Goal: Task Accomplishment & Management: Manage account settings

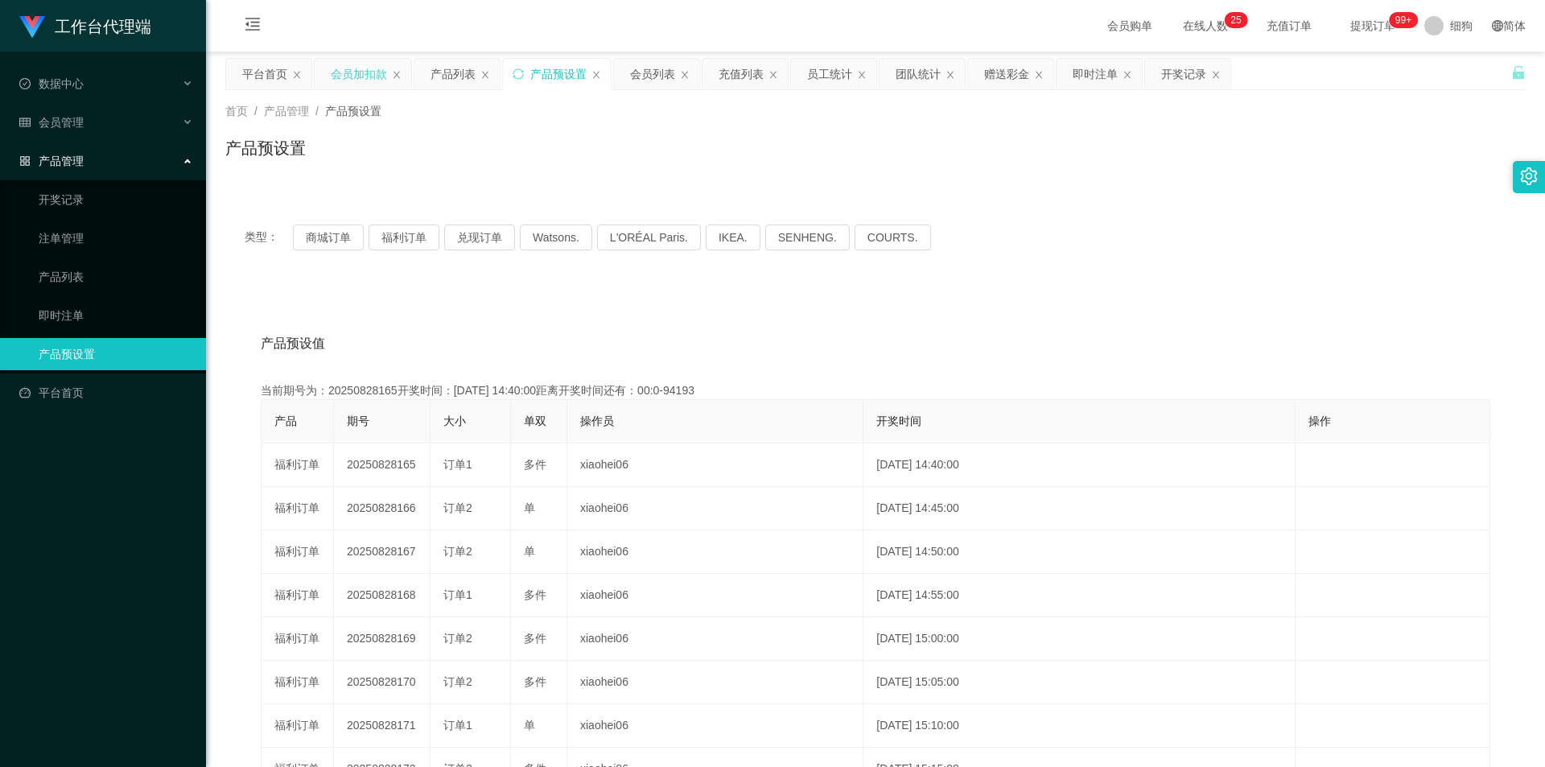
click at [339, 76] on div "会员加扣款" at bounding box center [359, 74] width 56 height 31
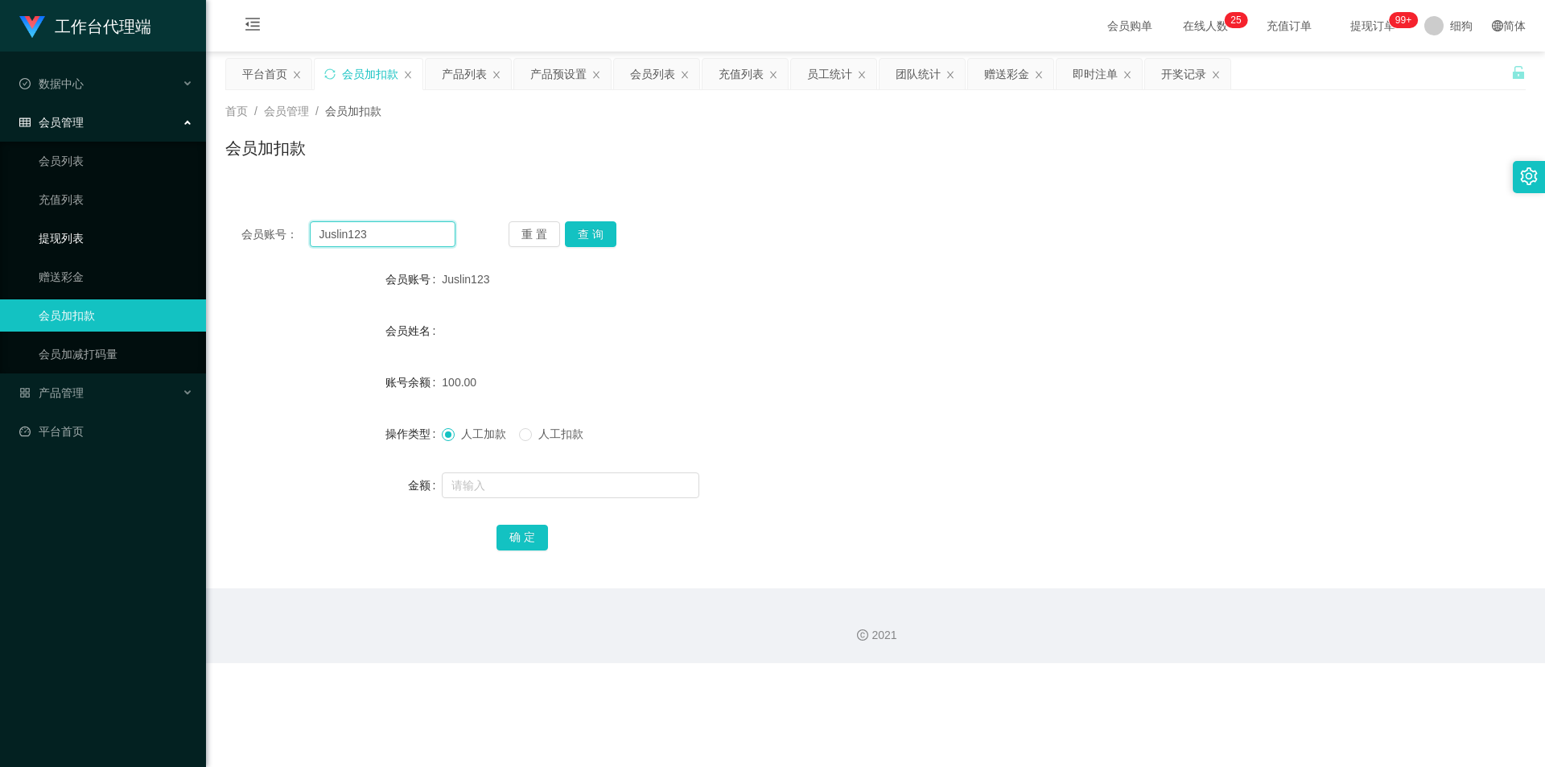
drag, startPoint x: 403, startPoint y: 236, endPoint x: 97, endPoint y: 223, distance: 306.8
click at [97, 223] on section "工作台代理端 数据中心 员工统计 团队统计 会员管理 会员列表 充值列表 提现列表 赠送彩金 会员加扣款 会员加减打码量 产品管理 开奖记录 注单管理 产品列…" at bounding box center [772, 331] width 1545 height 663
paste input "Iqbal"
type input "Iqbal"
click at [591, 237] on button "查 询" at bounding box center [590, 234] width 51 height 26
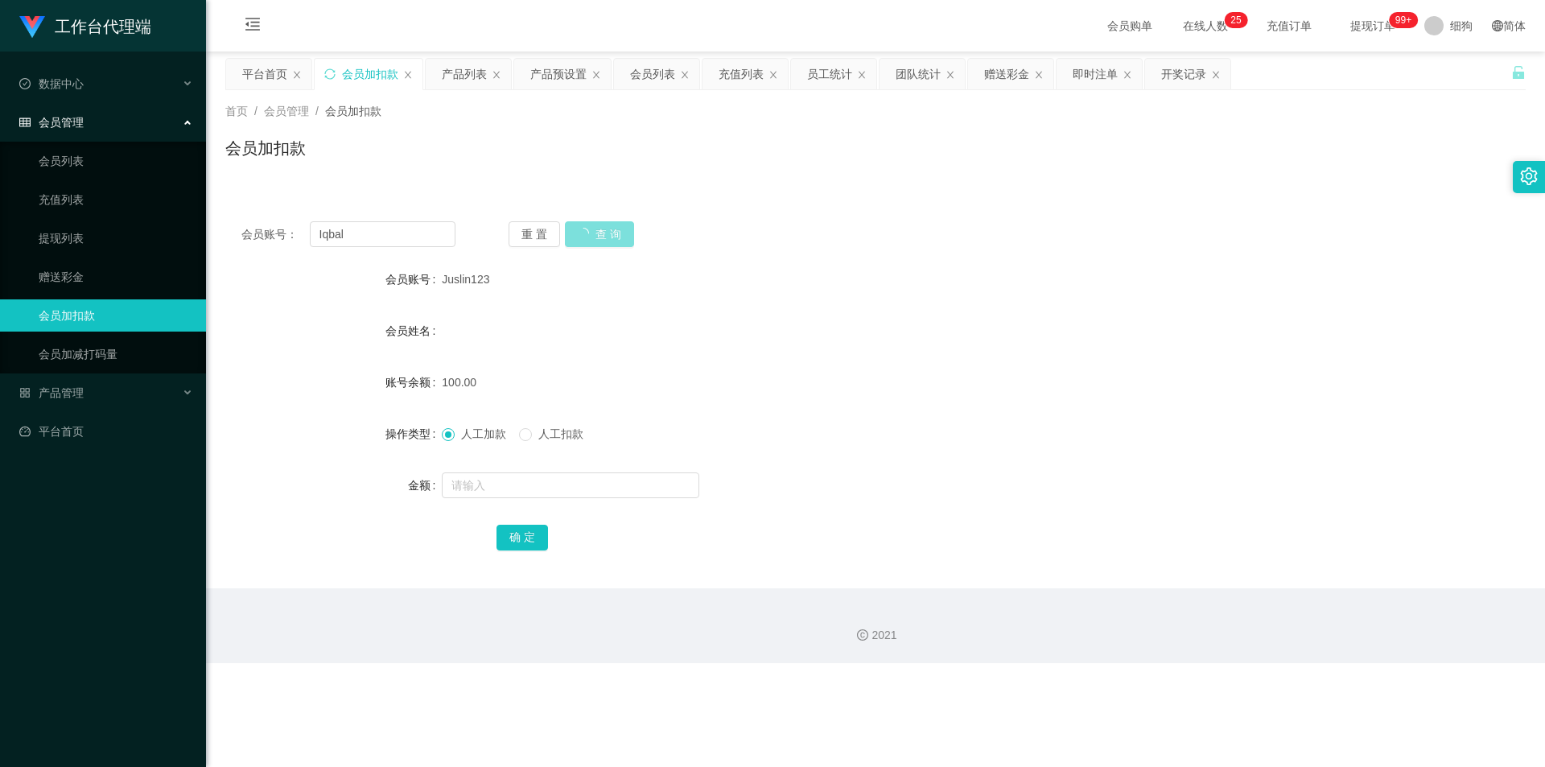
click at [591, 237] on button "查 询" at bounding box center [599, 234] width 69 height 26
click at [591, 237] on button "查 询" at bounding box center [590, 234] width 51 height 26
click at [591, 237] on div "重 置 查 询" at bounding box center [615, 234] width 214 height 26
click at [591, 237] on button "查 询" at bounding box center [590, 234] width 51 height 26
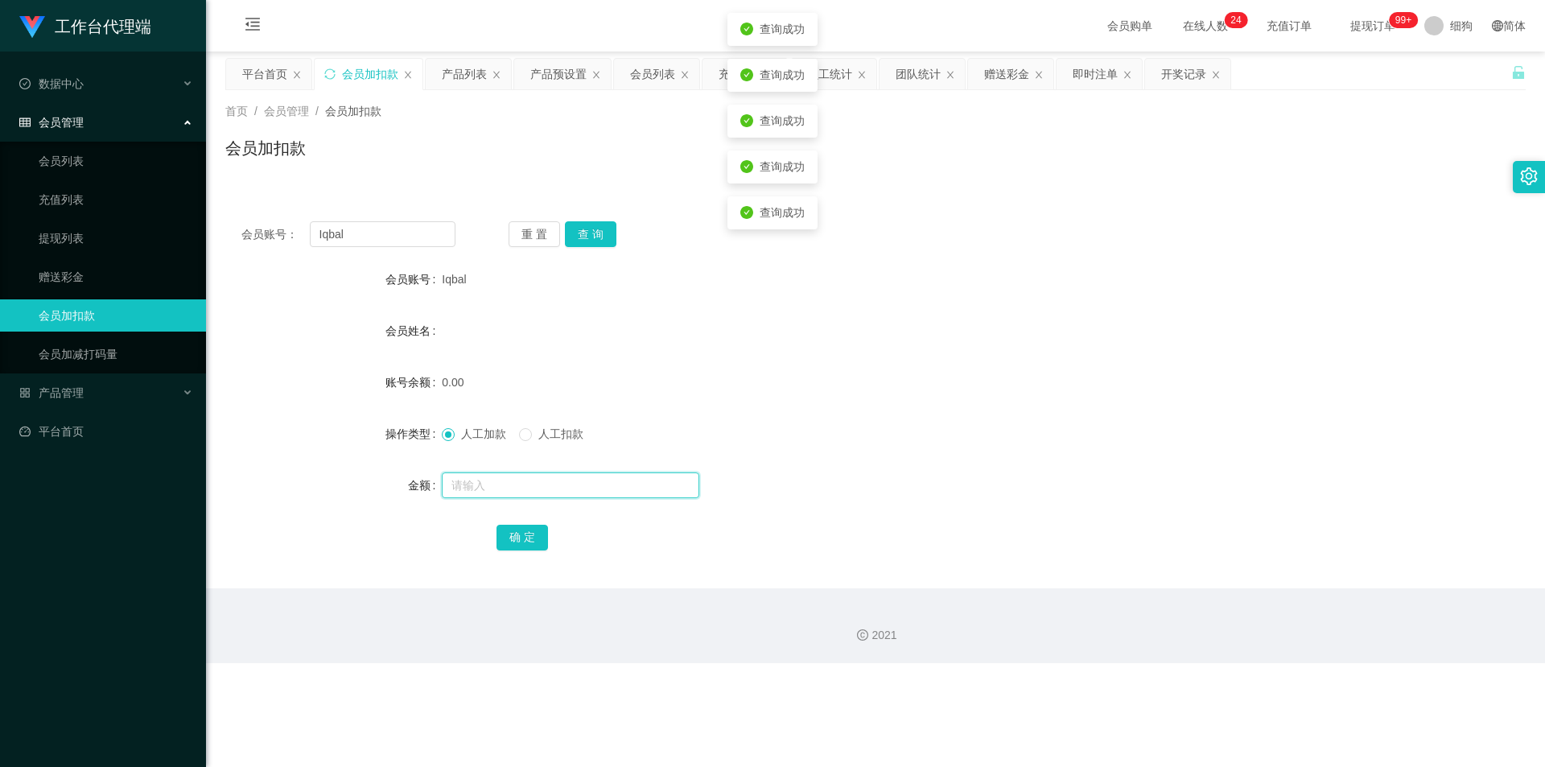
click at [487, 486] on input "text" at bounding box center [570, 485] width 257 height 26
type input "100"
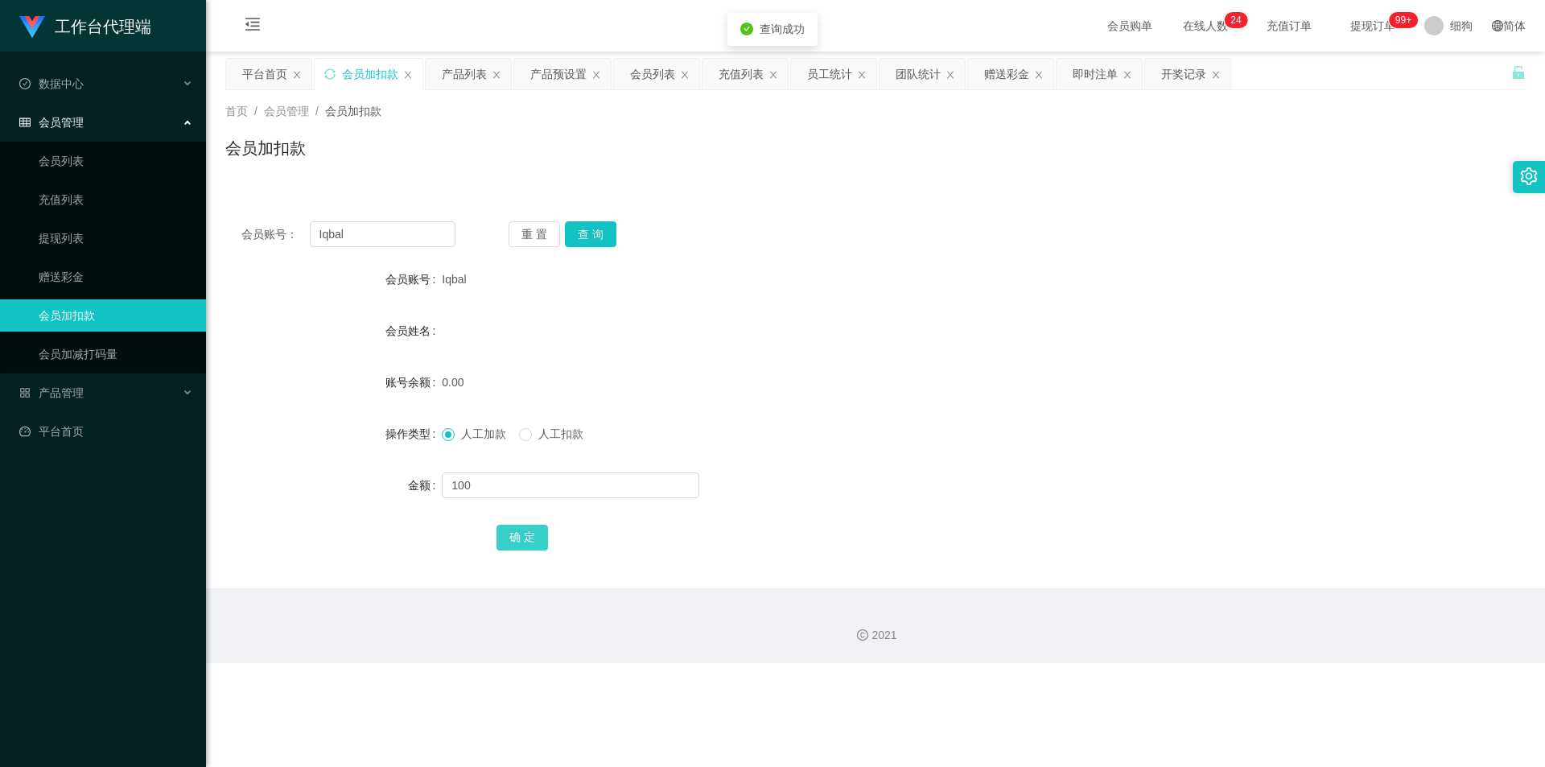
click at [512, 533] on button "确 定" at bounding box center [521, 538] width 51 height 26
click at [104, 91] on div "数据中心" at bounding box center [103, 84] width 206 height 32
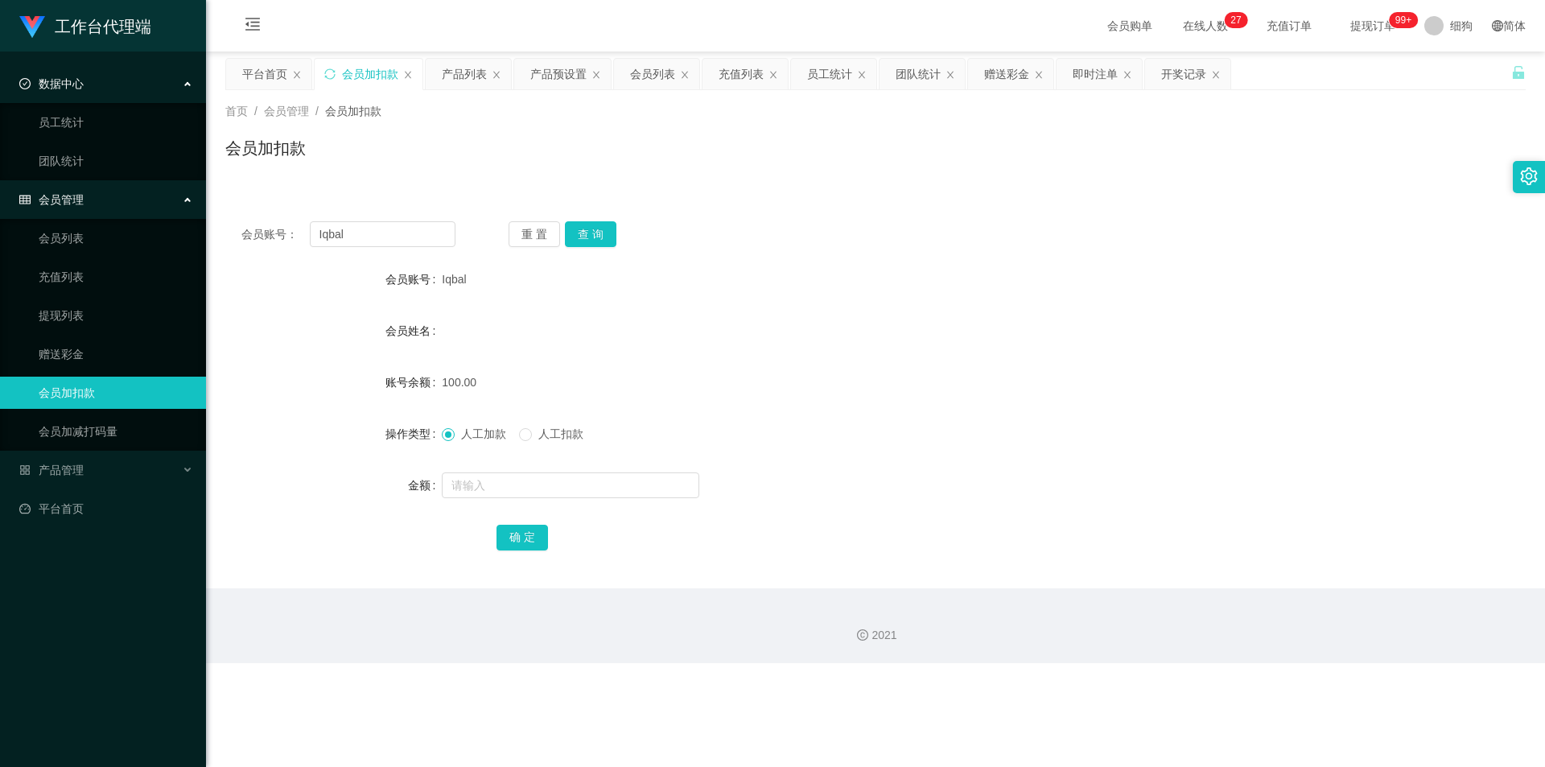
click at [385, 158] on div "会员加扣款" at bounding box center [875, 154] width 1300 height 37
drag, startPoint x: 679, startPoint y: 565, endPoint x: 612, endPoint y: 539, distance: 71.6
click at [679, 565] on div "会员账号： Iqbal 重 置 查 询 会员账号 Iqbal 会员姓名 账号余额 100.00 操作类型 人工加款 人工扣款 金额 确 定" at bounding box center [875, 396] width 1300 height 383
drag, startPoint x: 466, startPoint y: 283, endPoint x: 441, endPoint y: 283, distance: 24.9
click at [442, 283] on div "Iqbal" at bounding box center [821, 279] width 759 height 32
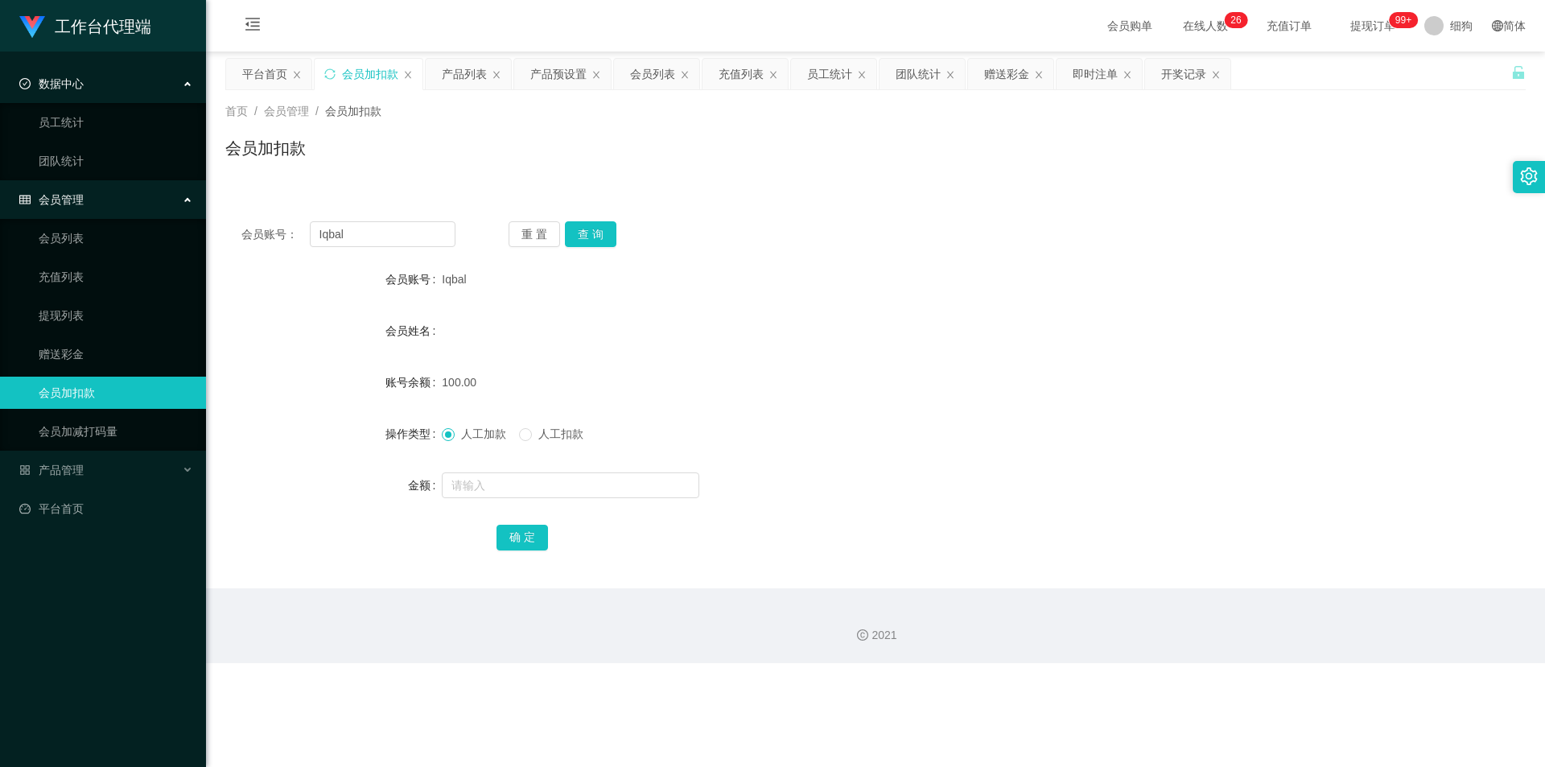
copy span "Iqbal"
drag, startPoint x: 306, startPoint y: 580, endPoint x: 299, endPoint y: 569, distance: 13.0
click at [306, 580] on div "会员账号： Iqbal 重 置 查 询 会员账号 Iqbal 会员姓名 账号余额 100.00 操作类型 人工加款 人工扣款 金额 确 定" at bounding box center [875, 396] width 1300 height 383
click at [45, 468] on span "产品管理" at bounding box center [51, 469] width 64 height 13
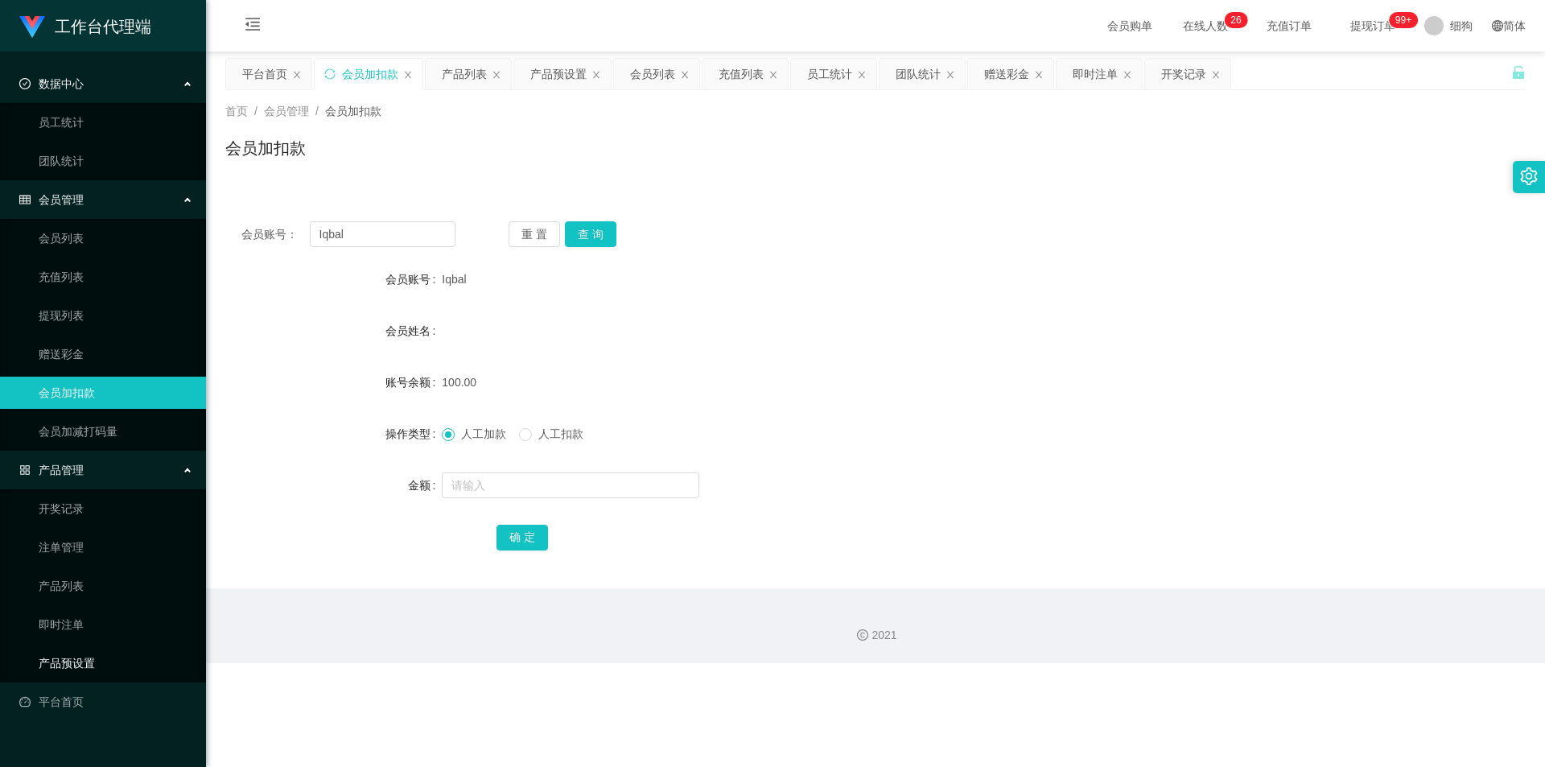
click at [111, 670] on link "产品预设置" at bounding box center [116, 663] width 154 height 32
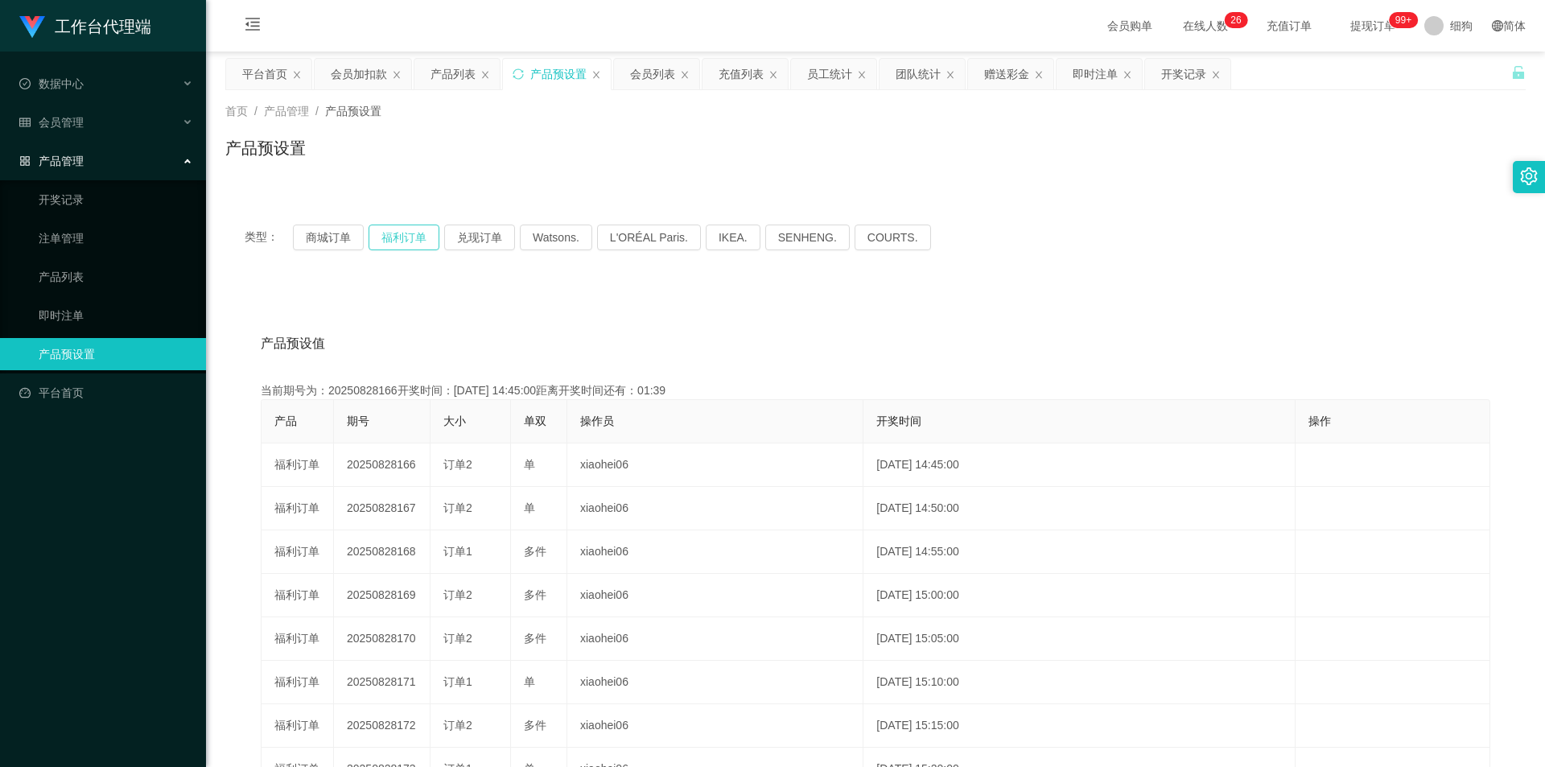
click at [405, 235] on button "福利订单" at bounding box center [403, 237] width 71 height 26
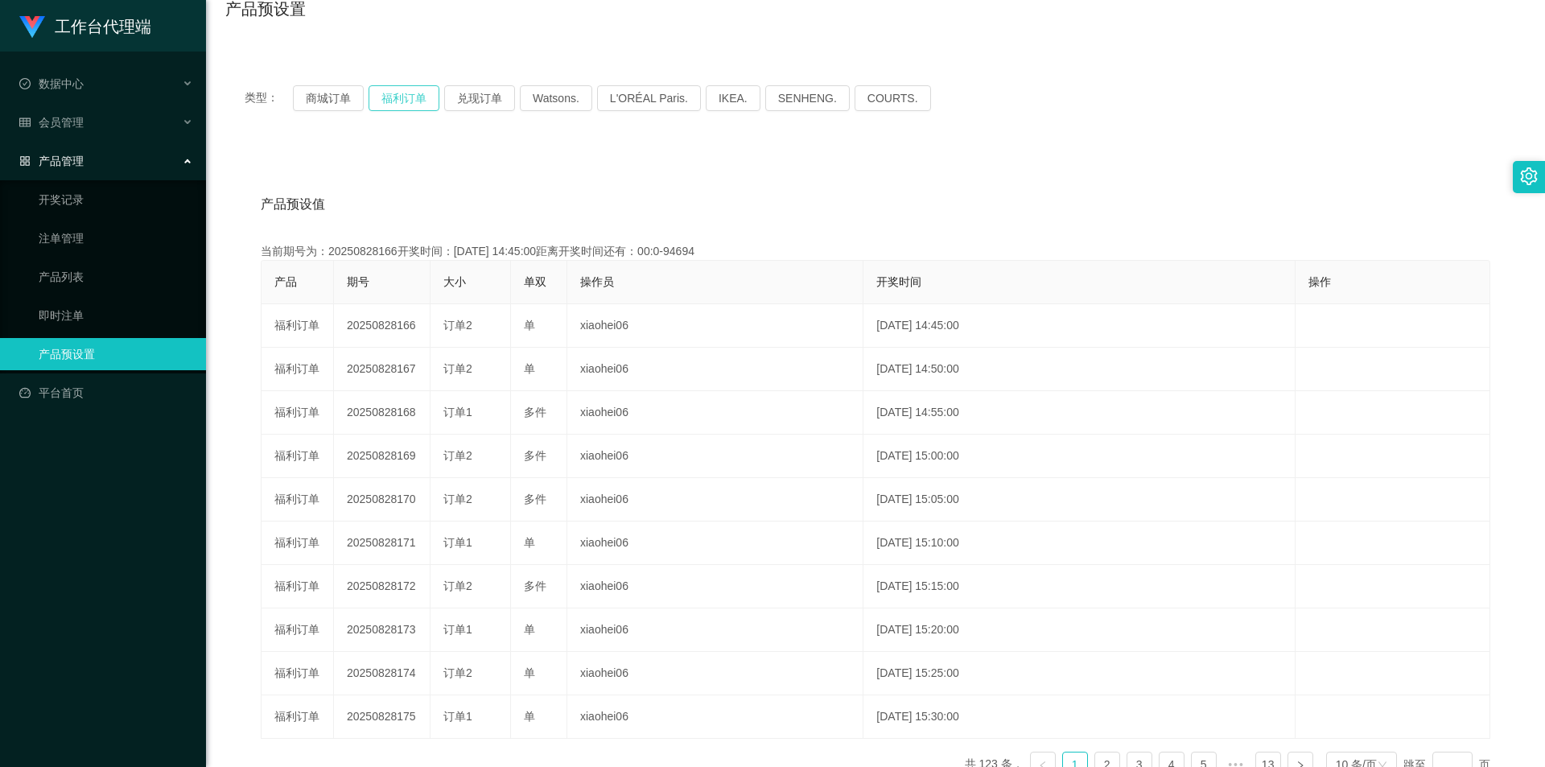
scroll to position [161, 0]
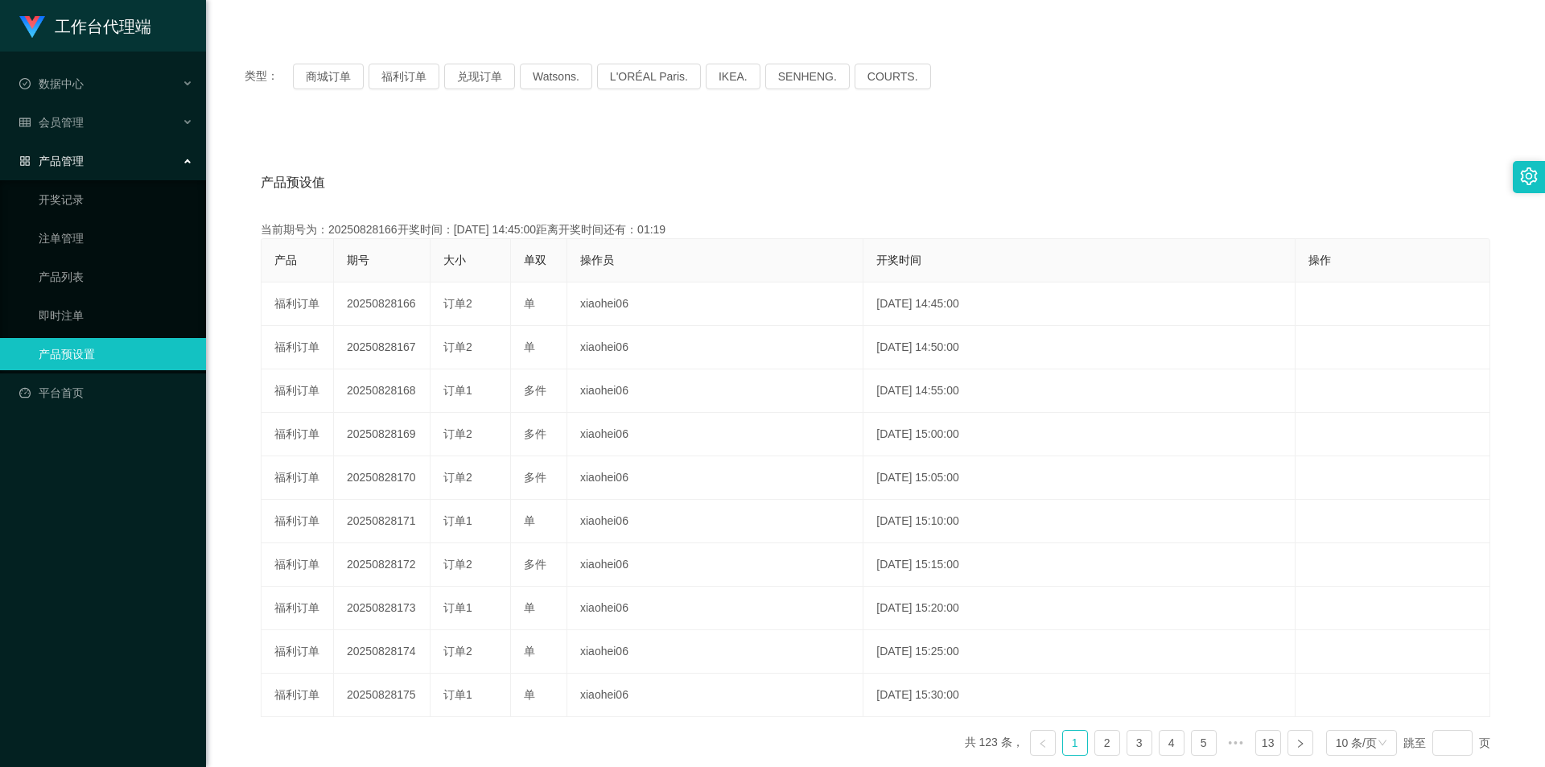
click at [227, 637] on div "产品预设值 添加期号 当前期号为：20250828166开奖时间：[DATE] 14:45:00距离开奖时间还有：01:19 产品 期号 大小 单双 操作员 …" at bounding box center [875, 456] width 1300 height 663
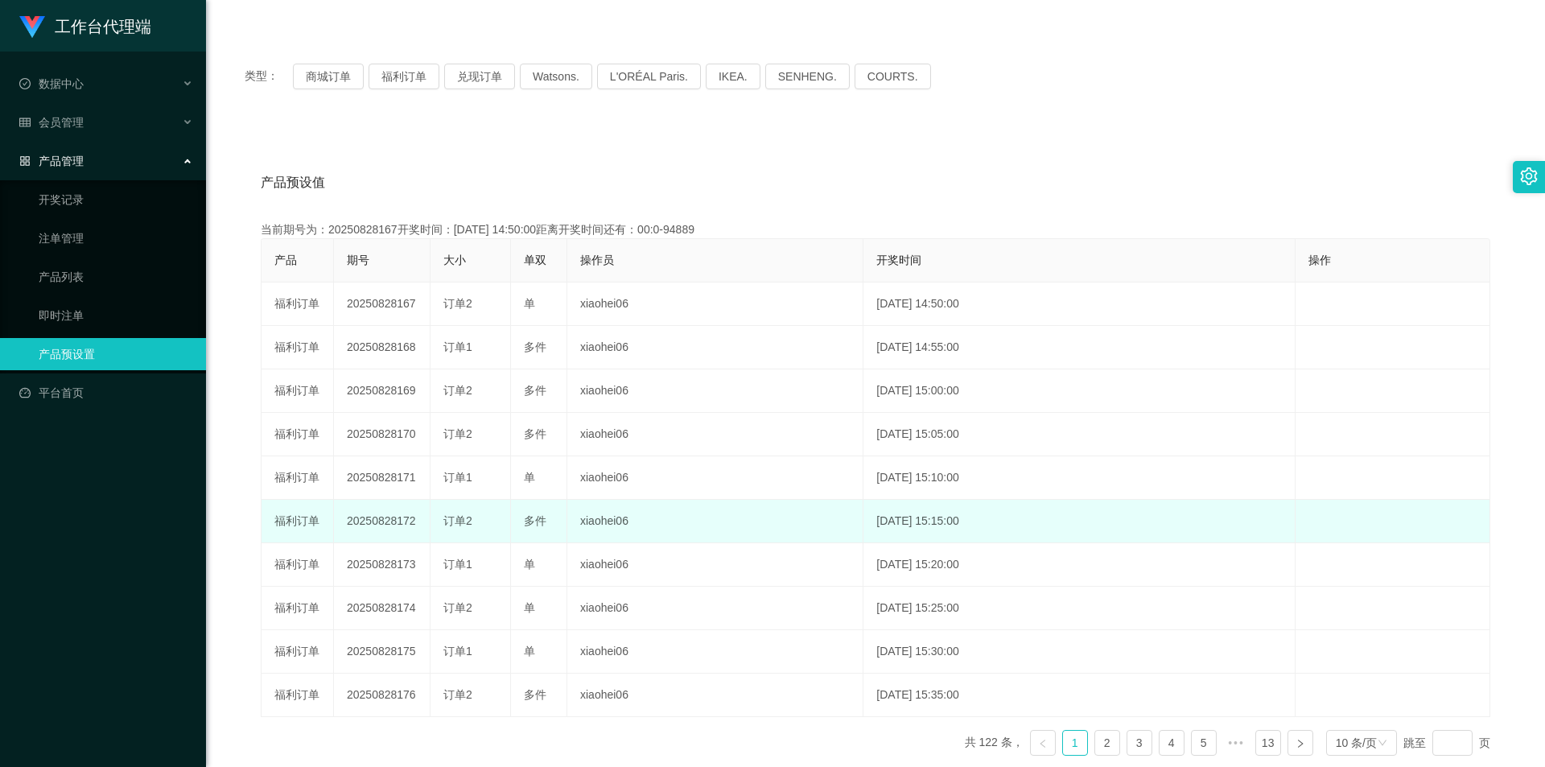
click at [739, 539] on td "xiaohei06" at bounding box center [715, 521] width 296 height 43
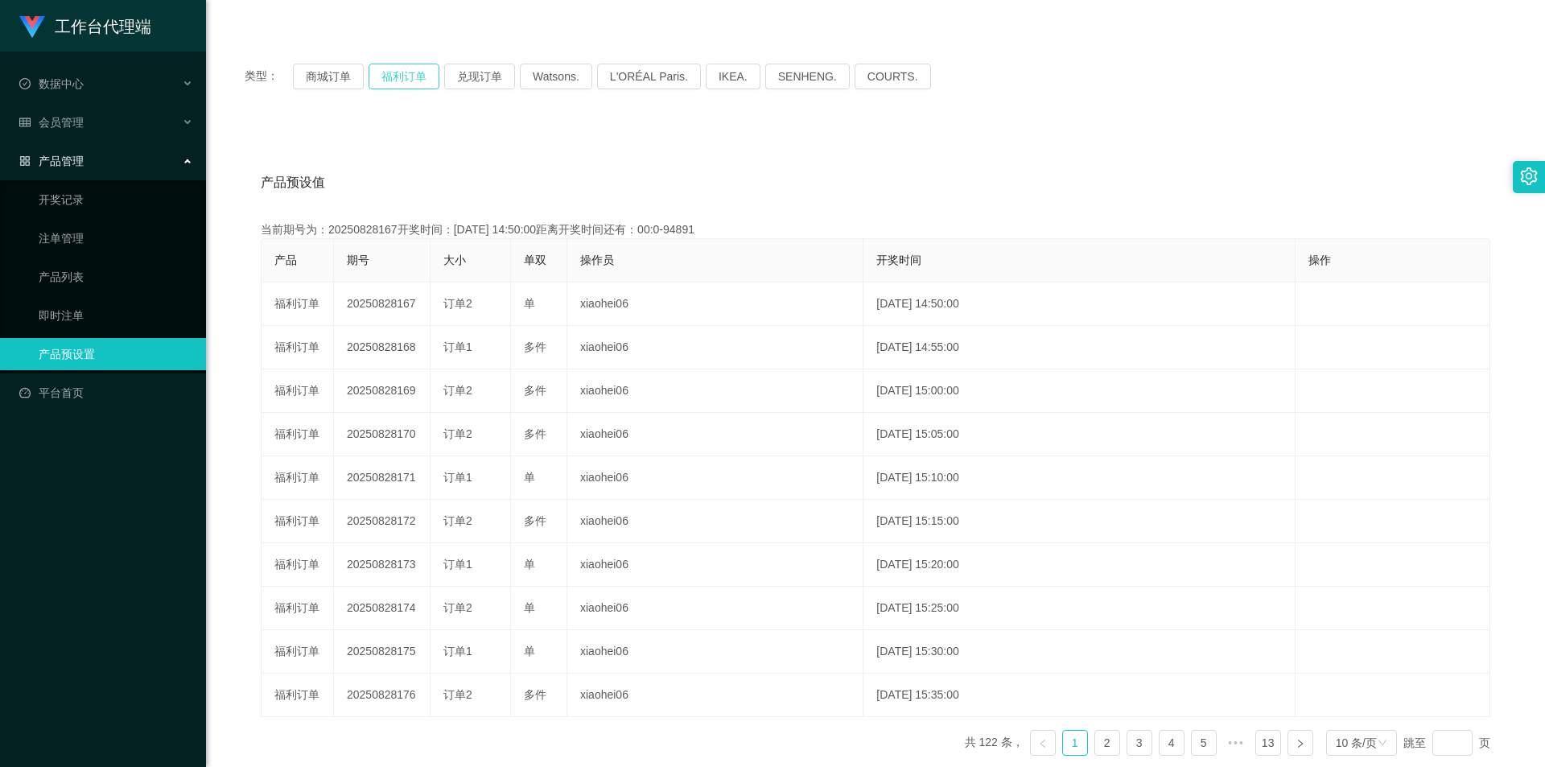
click at [405, 84] on button "福利订单" at bounding box center [403, 77] width 71 height 26
click at [391, 75] on button "福利订单" at bounding box center [403, 77] width 71 height 26
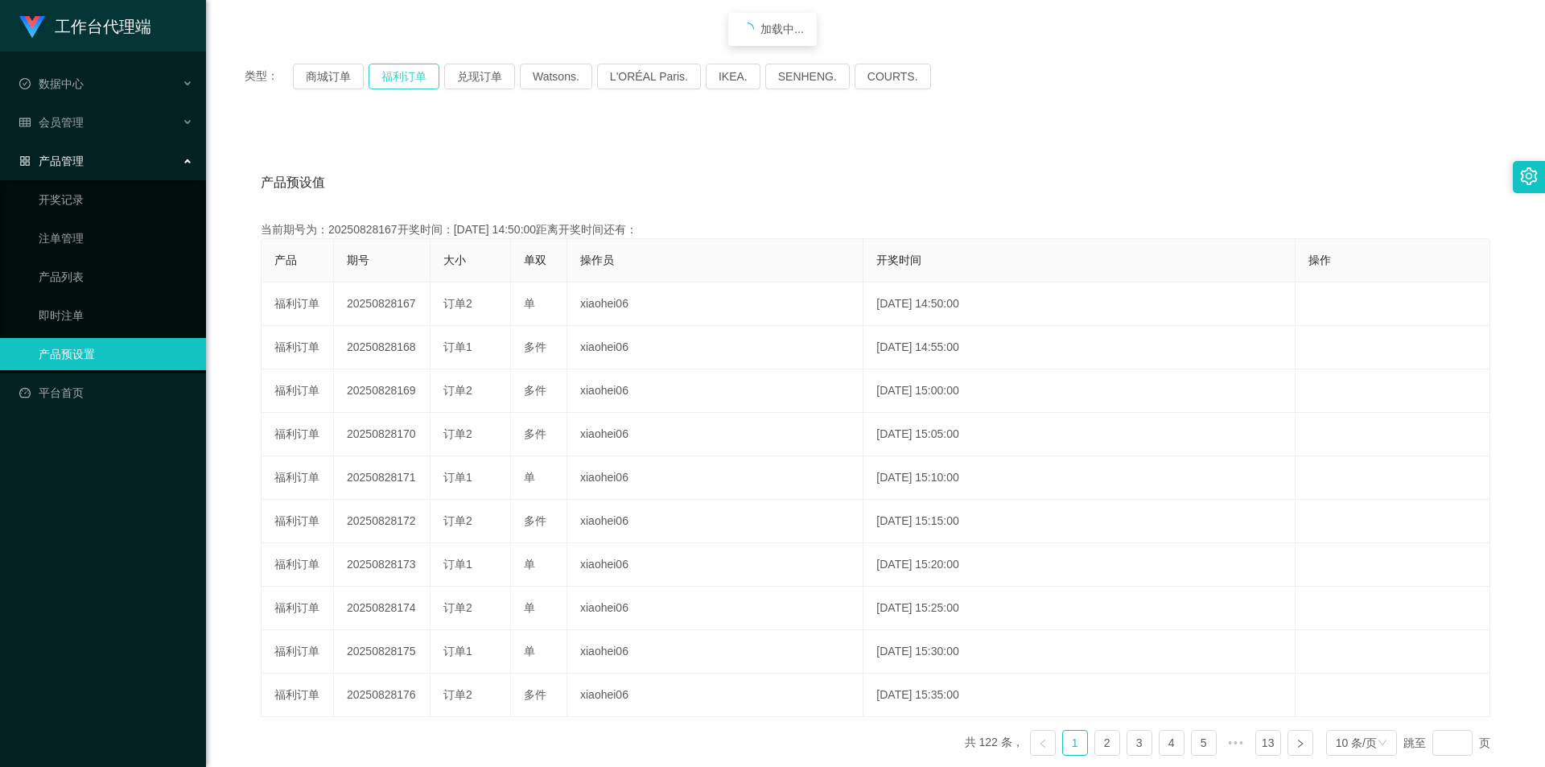
click at [391, 75] on button "福利订单" at bounding box center [403, 77] width 71 height 26
drag, startPoint x: 1119, startPoint y: 183, endPoint x: 1083, endPoint y: 194, distance: 37.9
click at [1119, 183] on div "产品预设值 添加期号" at bounding box center [875, 182] width 1229 height 45
click at [1119, 199] on div "产品预设值 添加期号" at bounding box center [875, 182] width 1229 height 45
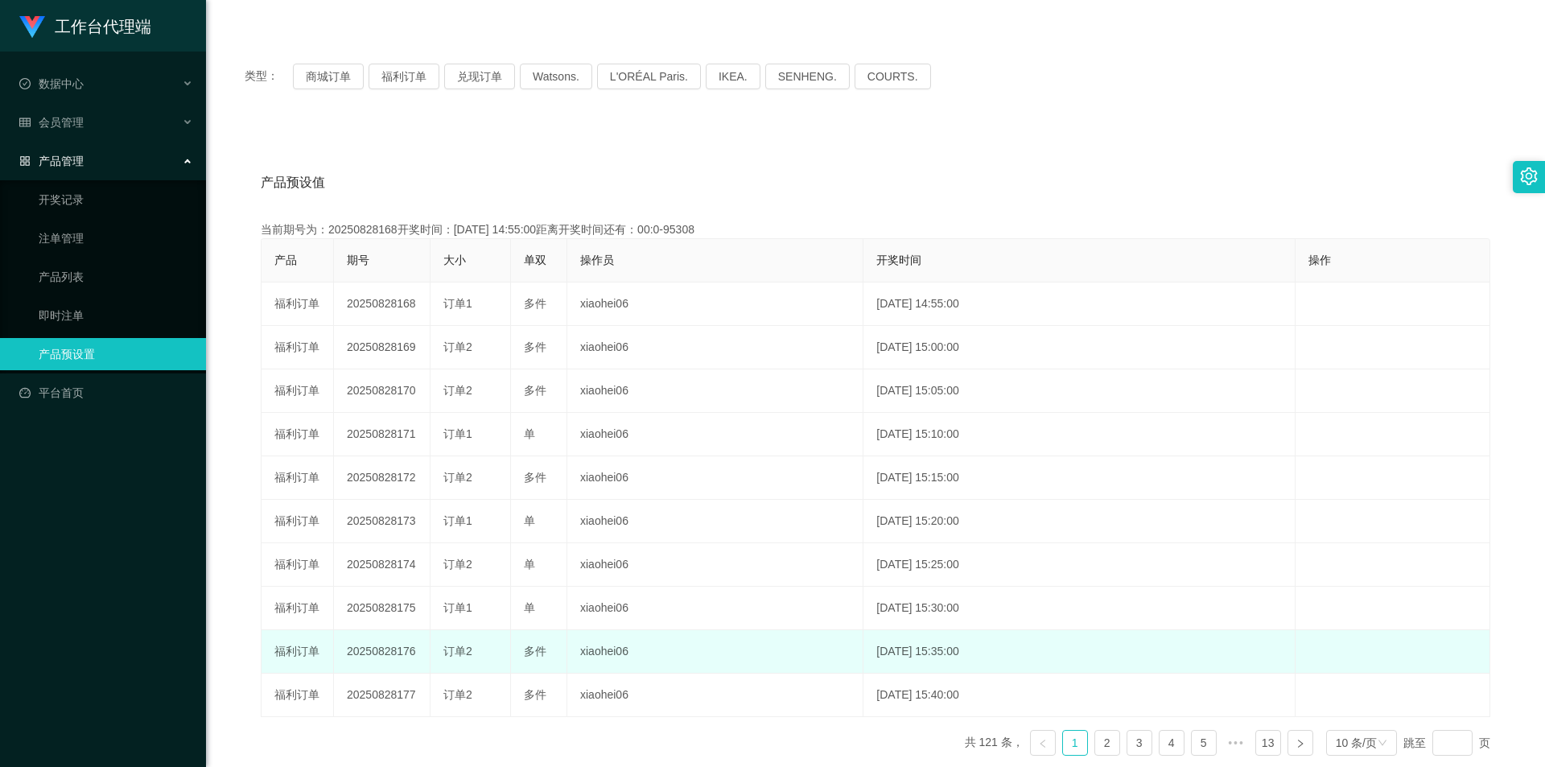
drag, startPoint x: 615, startPoint y: 740, endPoint x: 318, endPoint y: 641, distance: 313.7
click at [615, 740] on div "产品 期号 大小 单双 操作员 开奖时间 操作 福利订单 20250828168 订单1 多件 xiaohei06 [DATE] 14:55:00 编 辑 限…" at bounding box center [875, 503] width 1229 height 530
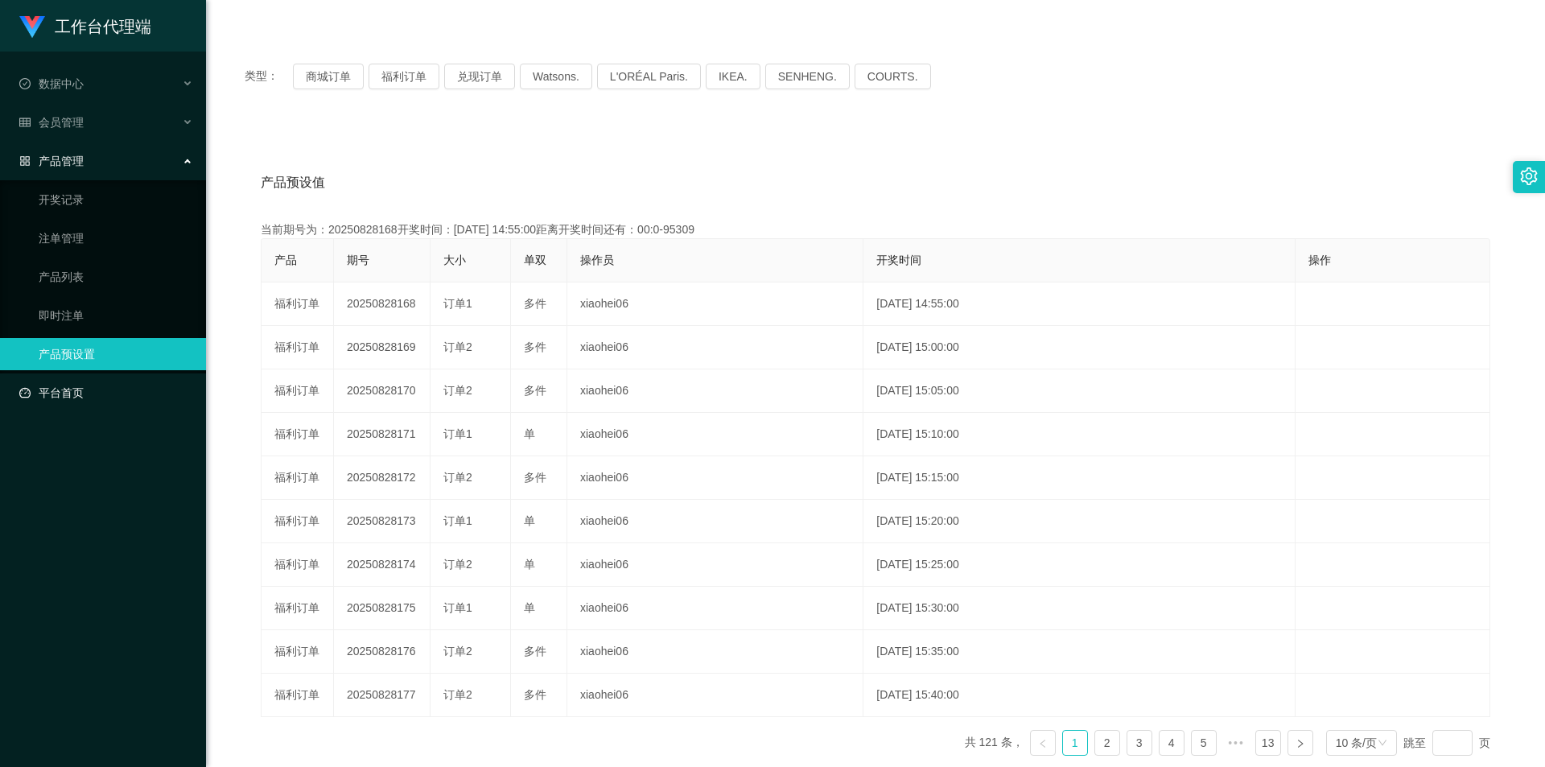
click at [51, 389] on link "平台首页" at bounding box center [106, 392] width 174 height 32
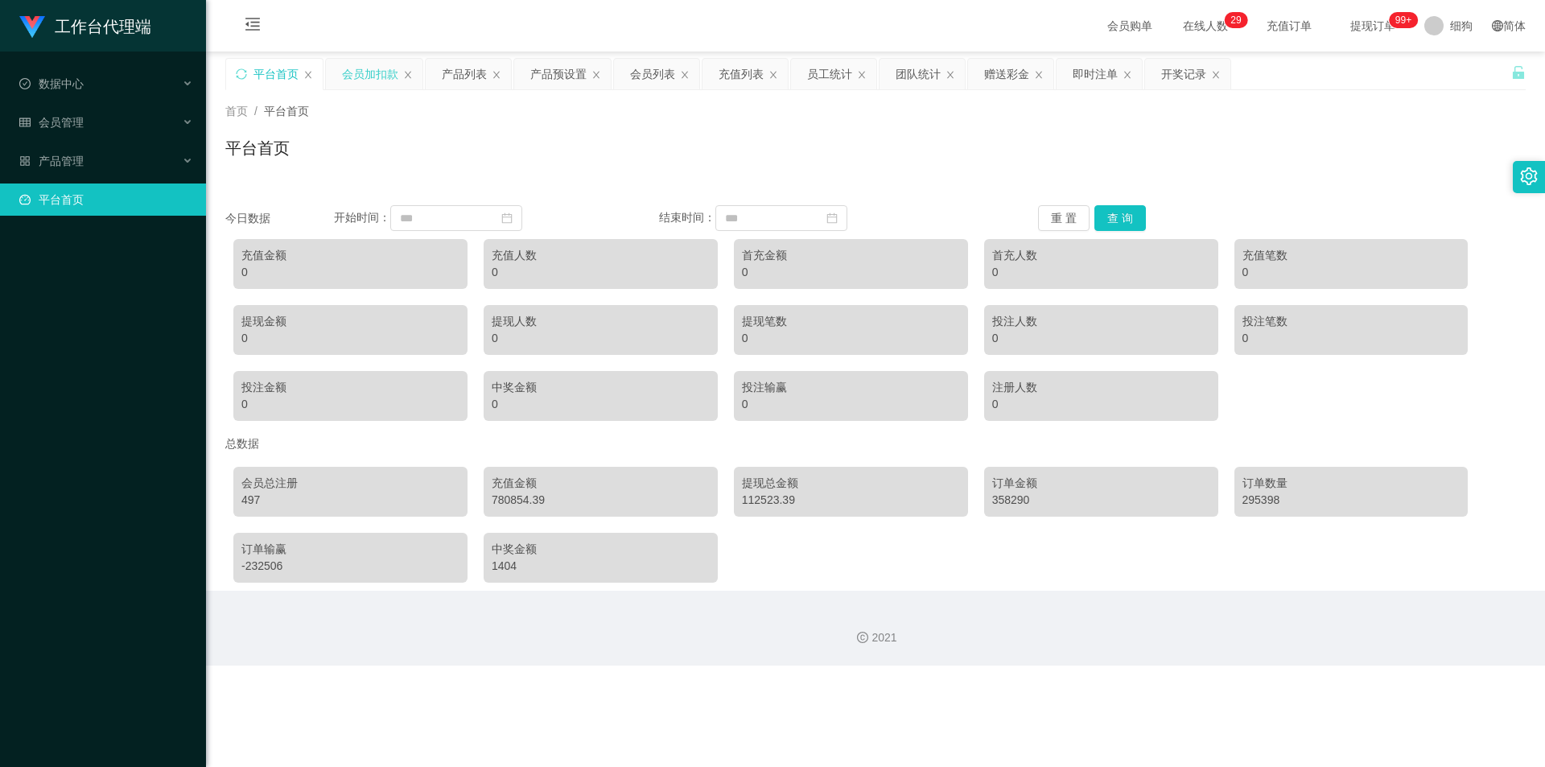
click at [368, 85] on div "会员加扣款" at bounding box center [370, 74] width 56 height 31
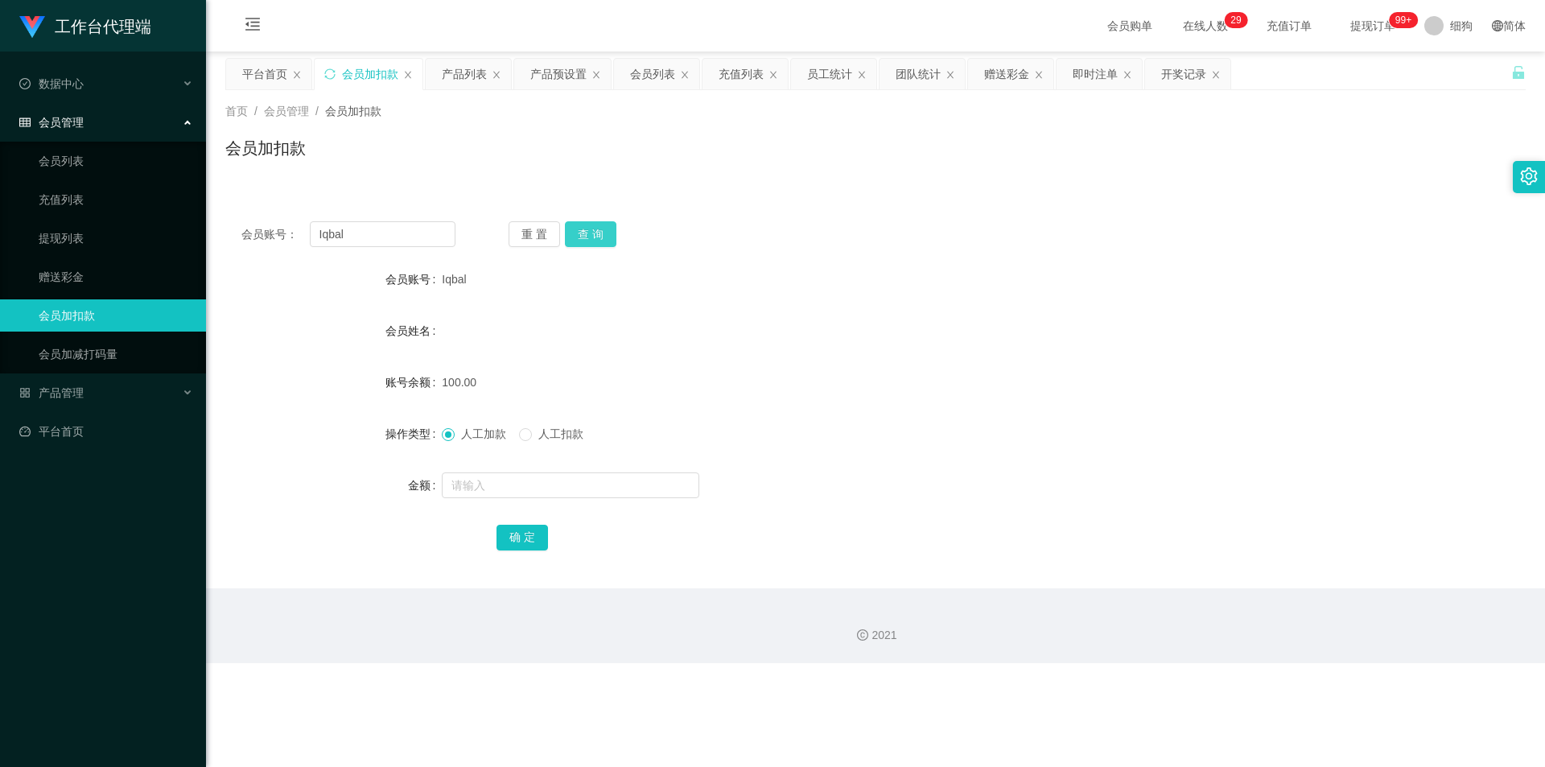
click at [601, 236] on button "查 询" at bounding box center [590, 234] width 51 height 26
click at [601, 236] on button "查 询" at bounding box center [599, 234] width 69 height 26
click at [601, 236] on button "查 询" at bounding box center [590, 234] width 51 height 26
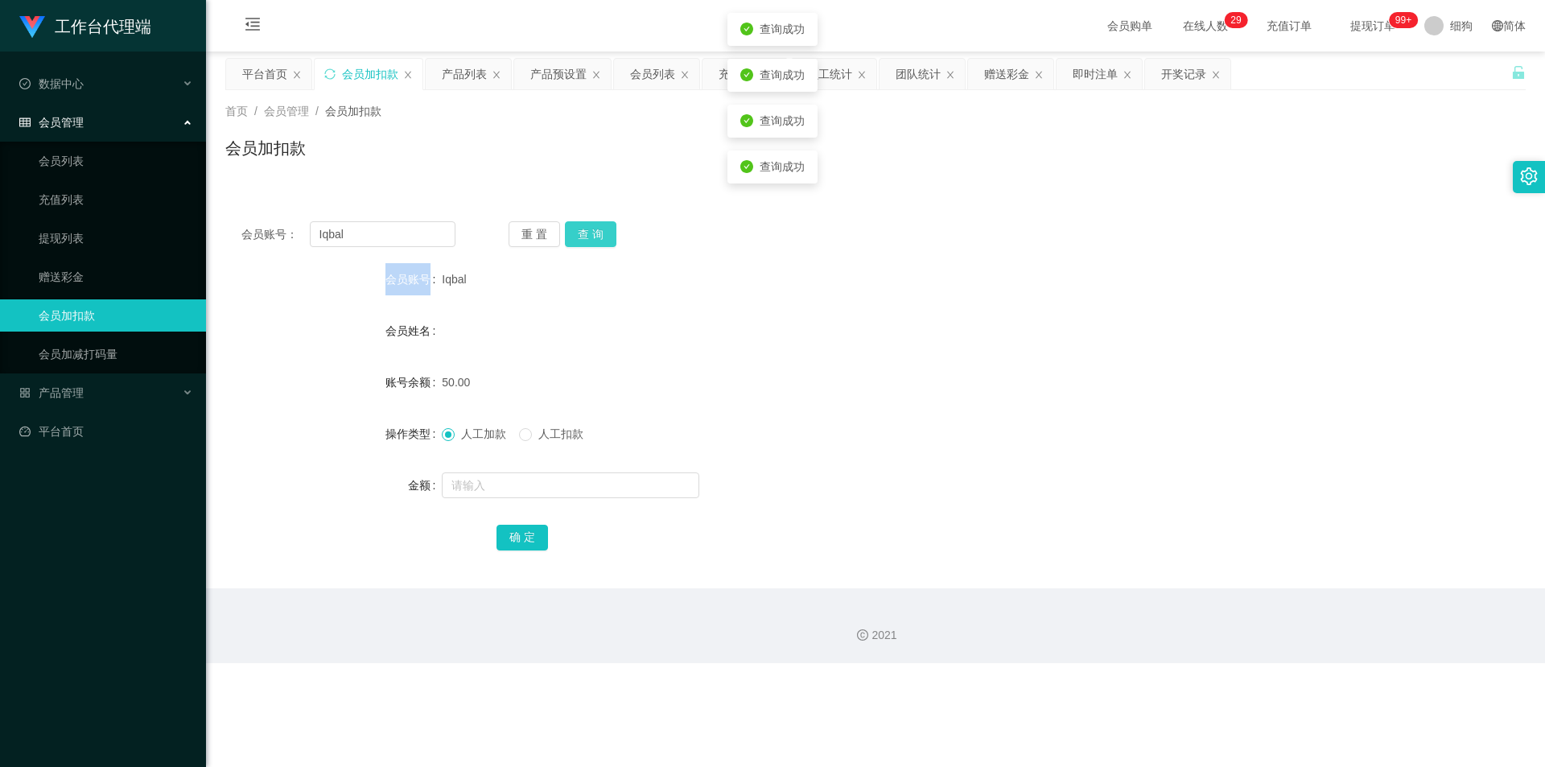
click at [601, 236] on div "重 置 查 询" at bounding box center [615, 234] width 214 height 26
click at [505, 483] on input "text" at bounding box center [570, 485] width 257 height 26
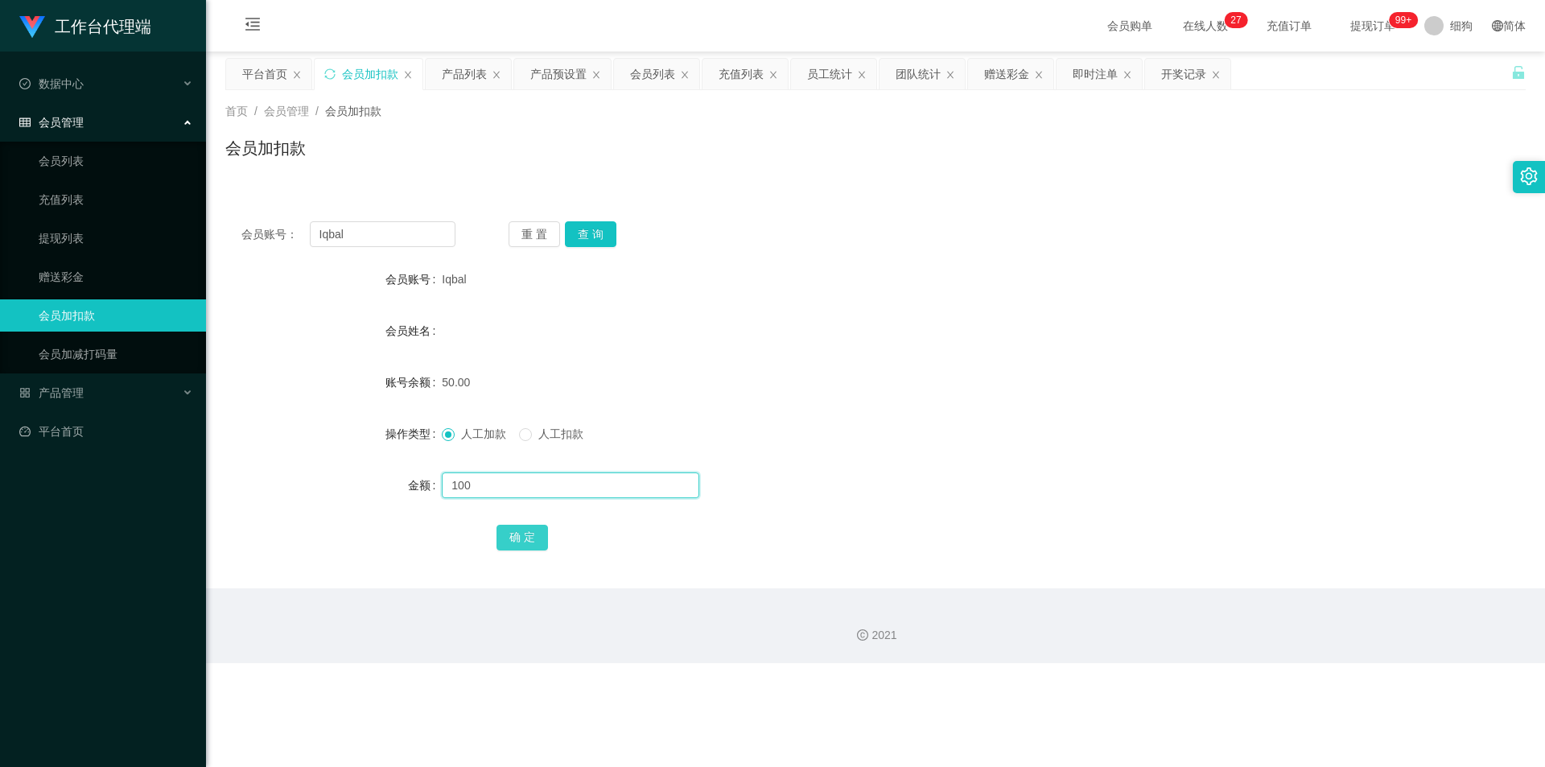
type input "100"
click at [512, 545] on button "确 定" at bounding box center [521, 538] width 51 height 26
click at [508, 533] on button "确 定" at bounding box center [521, 538] width 51 height 26
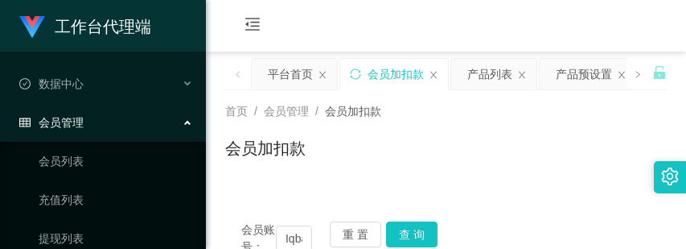
click at [479, 160] on div "会员加扣款" at bounding box center [446, 154] width 442 height 37
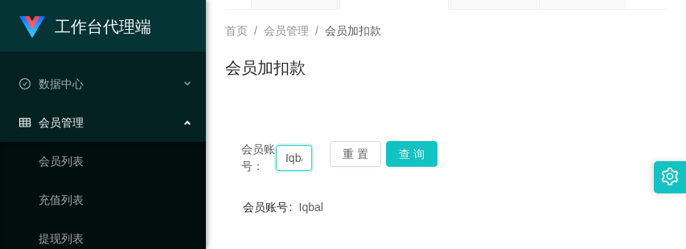
drag, startPoint x: 303, startPoint y: 159, endPoint x: 266, endPoint y: 160, distance: 37.0
click at [266, 160] on div "会员账号： [PERSON_NAME]" at bounding box center [276, 158] width 71 height 34
paste input "Juslin123"
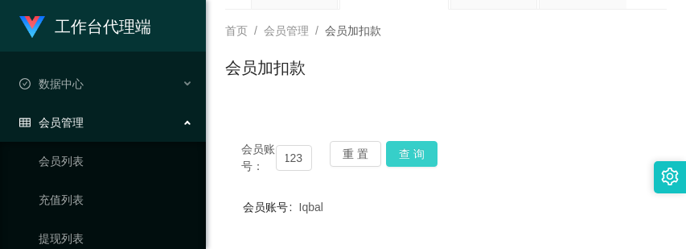
click at [418, 157] on button "查 询" at bounding box center [411, 154] width 51 height 26
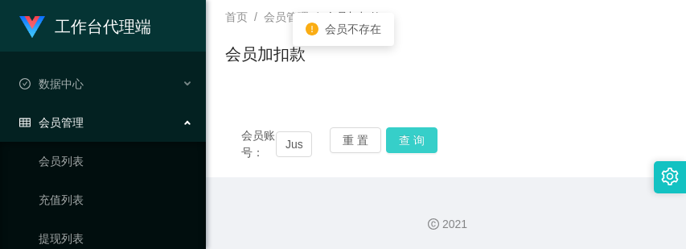
scroll to position [97, 0]
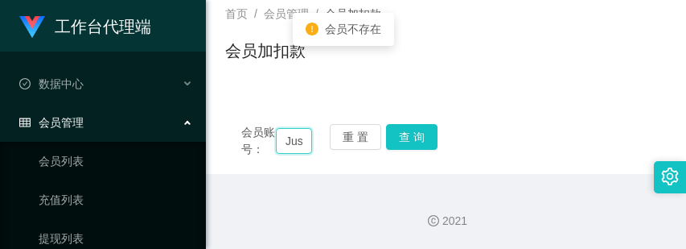
drag, startPoint x: 299, startPoint y: 142, endPoint x: 253, endPoint y: 135, distance: 46.3
click at [242, 135] on div "会员账号： Juslin123al" at bounding box center [276, 141] width 71 height 34
drag, startPoint x: 306, startPoint y: 142, endPoint x: 260, endPoint y: 142, distance: 45.9
click at [260, 142] on div "会员账号： lin123al" at bounding box center [276, 141] width 71 height 34
type input "23al"
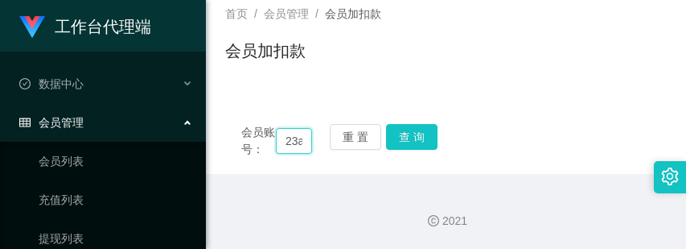
drag, startPoint x: 306, startPoint y: 142, endPoint x: 269, endPoint y: 141, distance: 36.2
click at [269, 141] on div "会员账号： 23al" at bounding box center [276, 141] width 71 height 34
paste input "Juslin123"
type input "Juslin123"
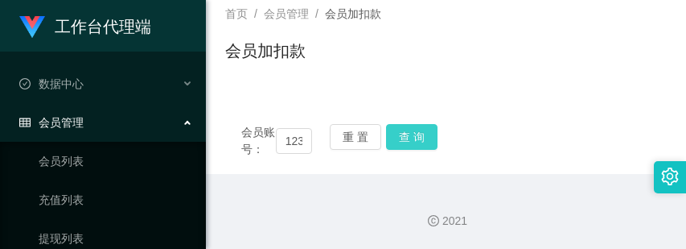
click at [404, 134] on button "查 询" at bounding box center [411, 137] width 51 height 26
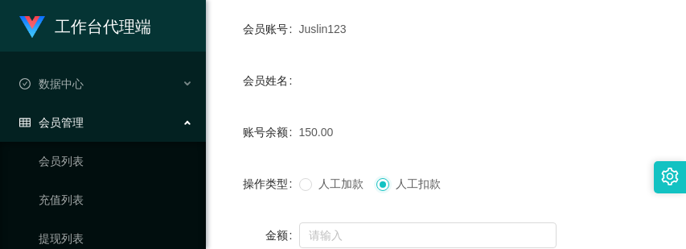
scroll to position [339, 0]
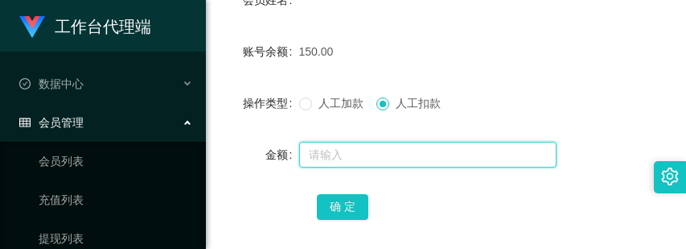
click at [344, 158] on input "text" at bounding box center [427, 155] width 257 height 26
type input "50"
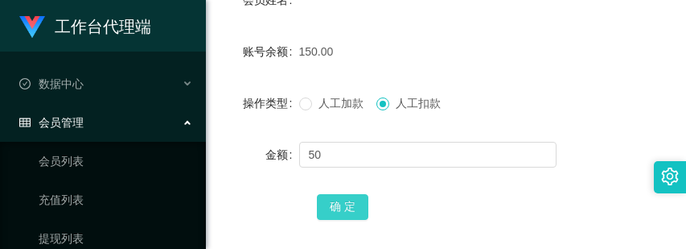
click at [334, 200] on button "确 定" at bounding box center [342, 207] width 51 height 26
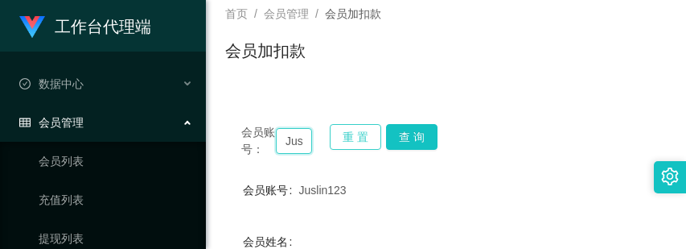
scroll to position [0, 29]
drag, startPoint x: 286, startPoint y: 146, endPoint x: 336, endPoint y: 146, distance: 50.7
click at [336, 146] on div "会员账号： Juslin123 重 置 查 询" at bounding box center [446, 141] width 442 height 34
drag, startPoint x: 298, startPoint y: 145, endPoint x: 216, endPoint y: 142, distance: 81.3
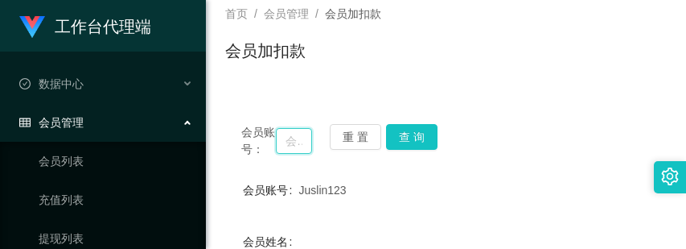
click at [216, 142] on main "关闭左侧 关闭右侧 关闭其它 刷新页面 平台首页 会员加扣款 产品列表 产品预设置 会员列表 充值列表 员工统计 团队统计 赠送彩金 即时注单 开奖记录 首页…" at bounding box center [446, 226] width 480 height 545
paste input "tylow1118"
type input "tylow1118"
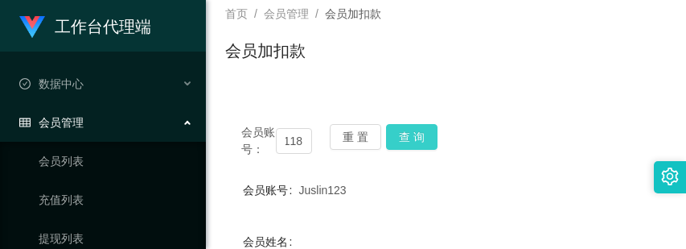
click at [417, 136] on button "查 询" at bounding box center [411, 137] width 51 height 26
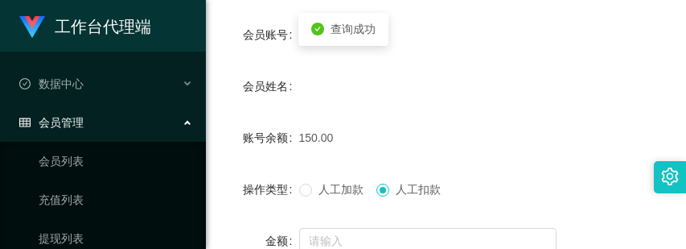
scroll to position [258, 0]
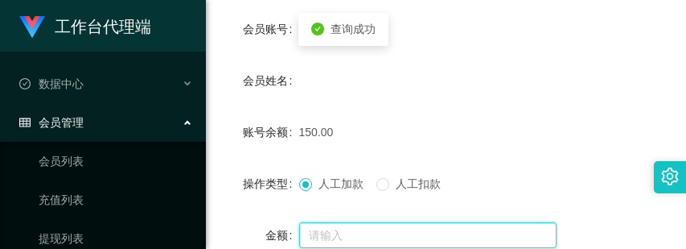
click at [332, 232] on input "text" at bounding box center [427, 235] width 257 height 26
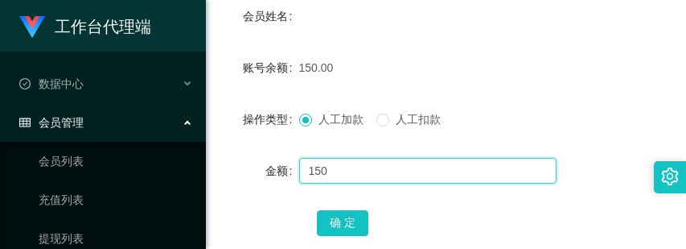
scroll to position [422, 0]
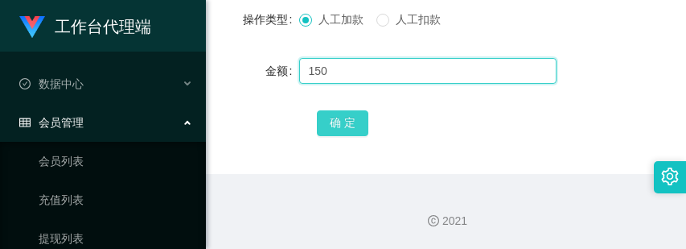
type input "150"
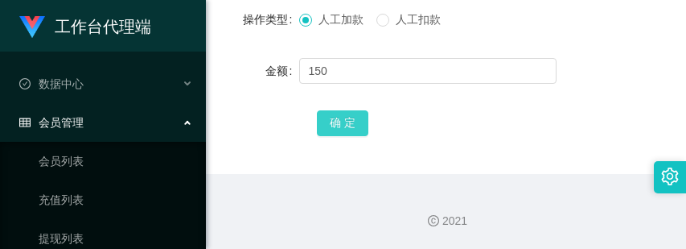
click at [349, 130] on button "确 定" at bounding box center [342, 123] width 51 height 26
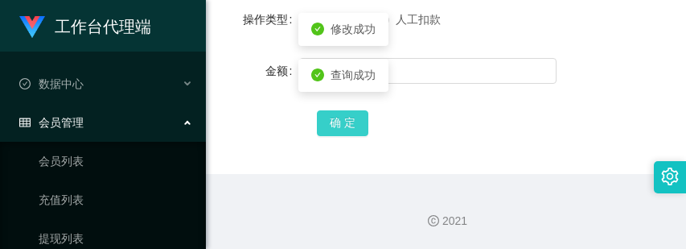
scroll to position [181, 0]
